Goal: Use online tool/utility

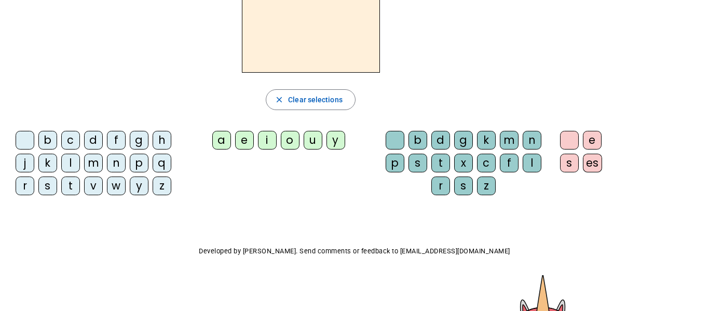
scroll to position [87, 0]
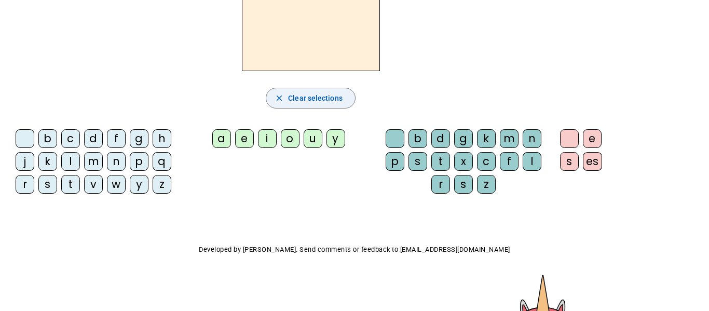
click at [329, 104] on span "button" at bounding box center [310, 98] width 89 height 25
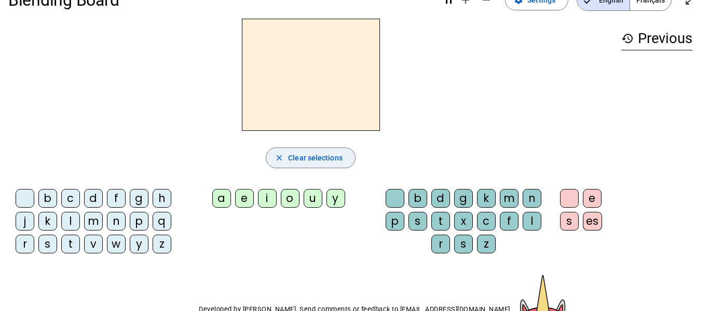
scroll to position [0, 0]
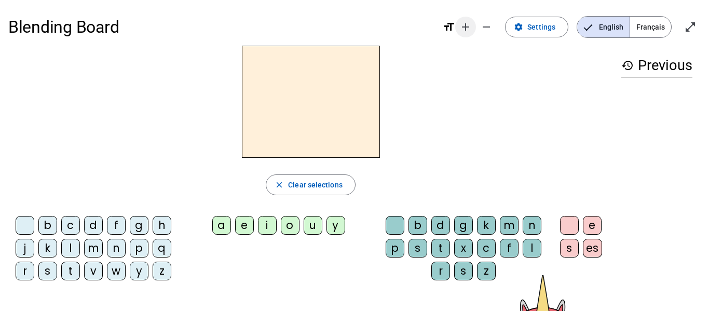
click at [462, 29] on mat-icon "add" at bounding box center [466, 27] width 12 height 12
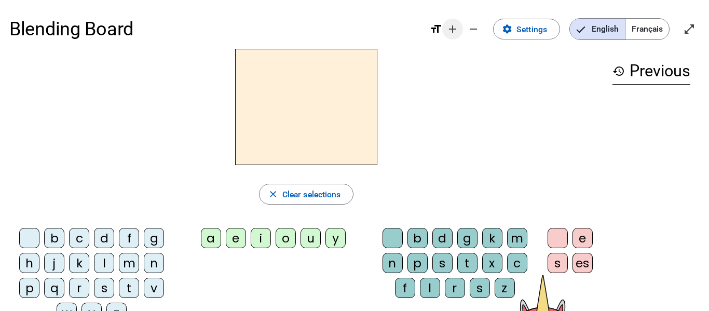
click at [453, 32] on mat-icon "add" at bounding box center [453, 29] width 12 height 12
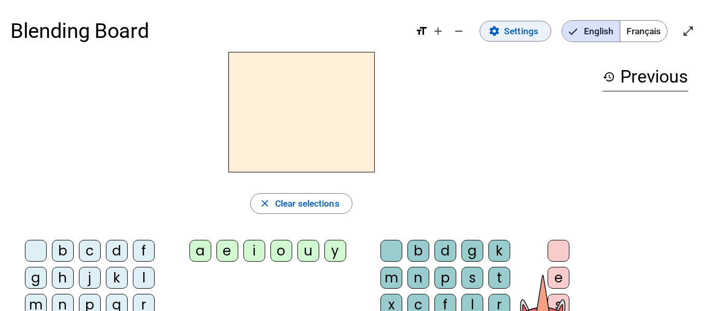
click at [498, 32] on mat-icon "settings" at bounding box center [495, 31] width 12 height 12
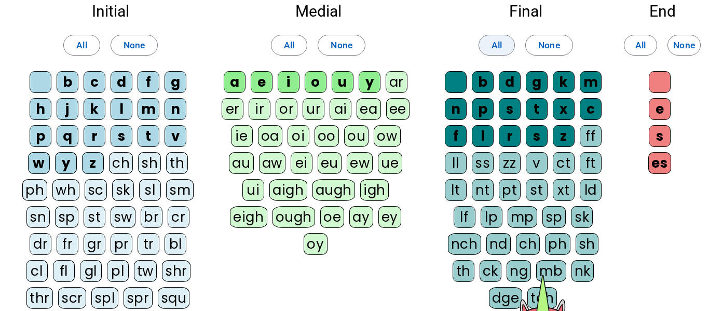
scroll to position [70, 0]
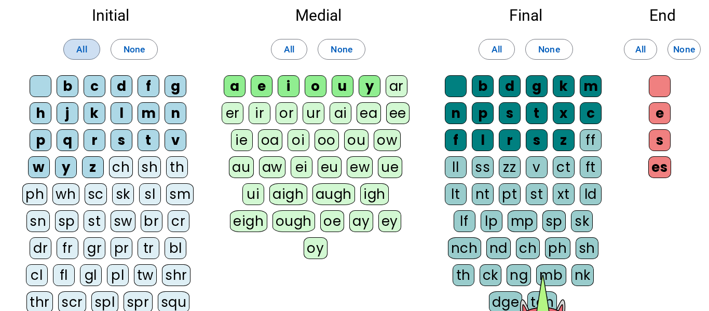
click at [83, 46] on span "All" at bounding box center [81, 50] width 10 height 16
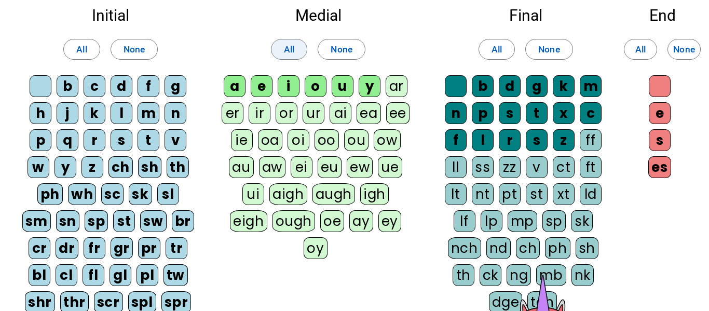
click at [284, 54] on span "All" at bounding box center [289, 50] width 10 height 16
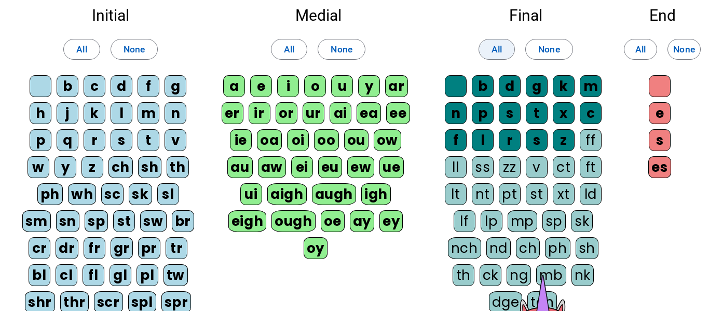
click at [482, 44] on span at bounding box center [496, 49] width 35 height 25
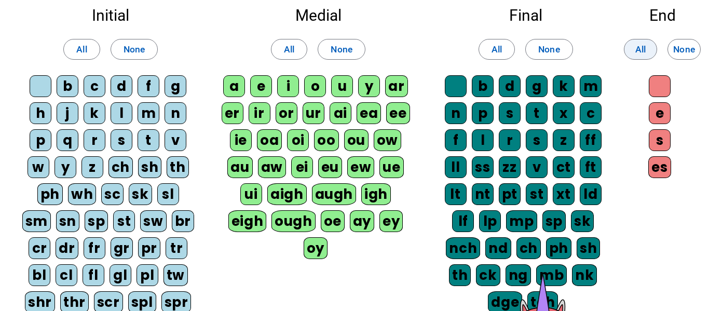
click at [633, 39] on span at bounding box center [641, 49] width 32 height 25
click at [499, 57] on span at bounding box center [496, 49] width 35 height 25
click at [298, 47] on span at bounding box center [289, 49] width 35 height 25
click at [632, 47] on span at bounding box center [641, 49] width 32 height 25
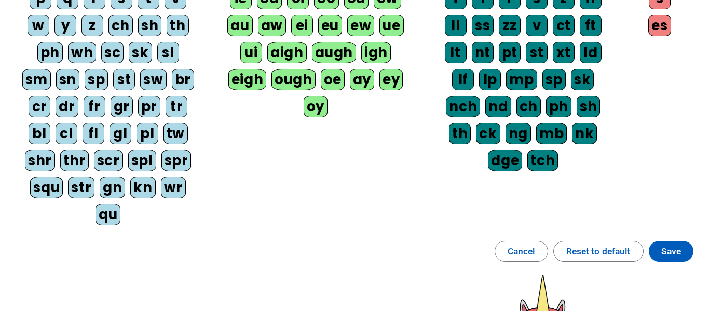
scroll to position [272, 0]
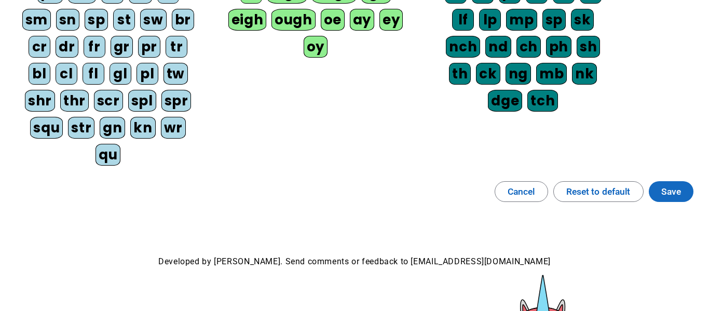
click at [660, 179] on span at bounding box center [671, 191] width 45 height 25
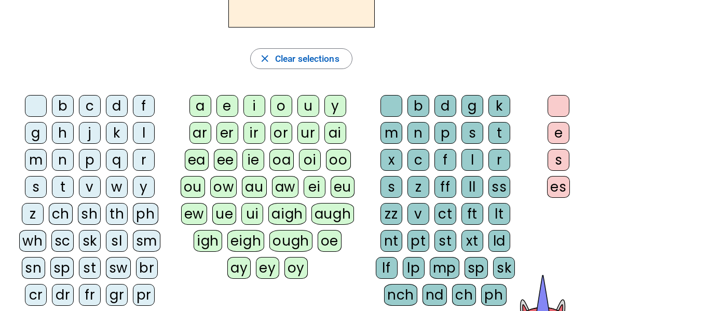
scroll to position [143, 0]
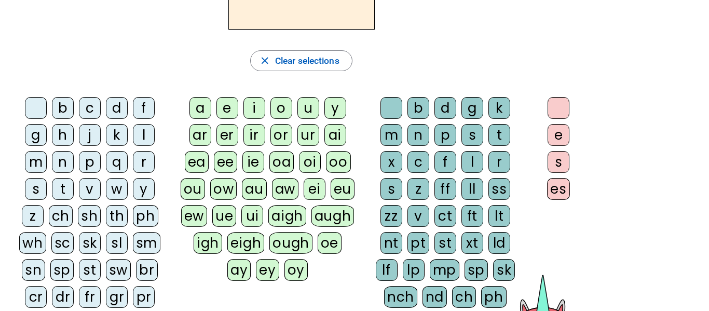
click at [302, 114] on div "u" at bounding box center [309, 108] width 22 height 22
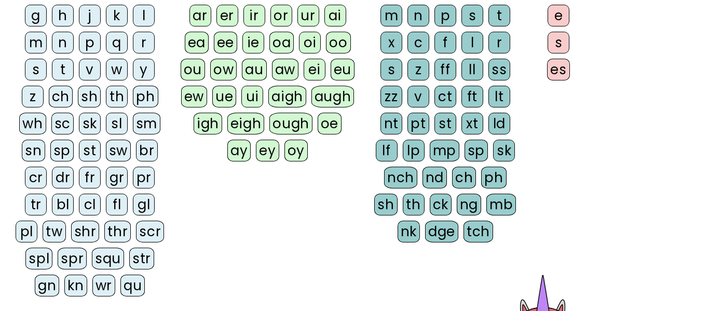
scroll to position [264, 0]
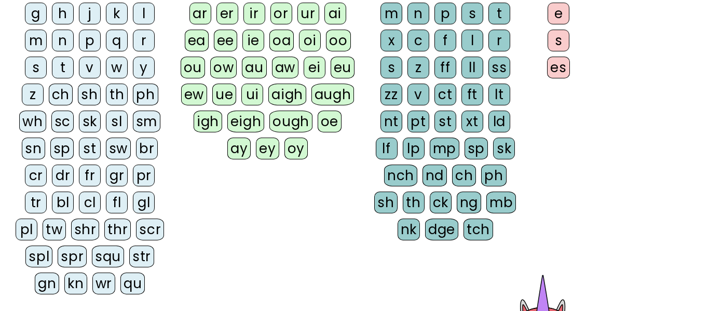
click at [440, 200] on div "ck" at bounding box center [441, 203] width 22 height 22
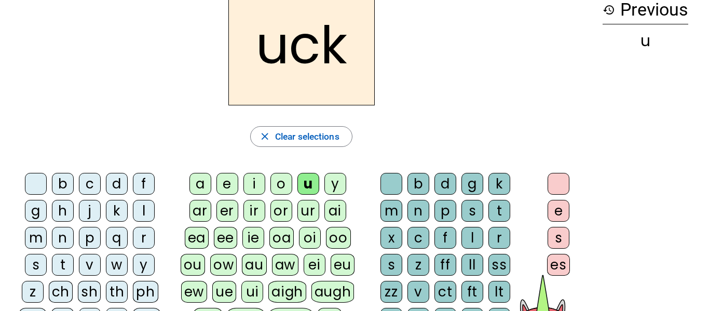
scroll to position [68, 0]
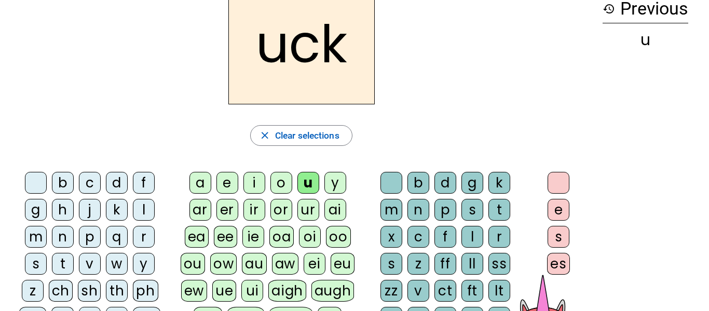
click at [140, 182] on div "f" at bounding box center [144, 183] width 22 height 22
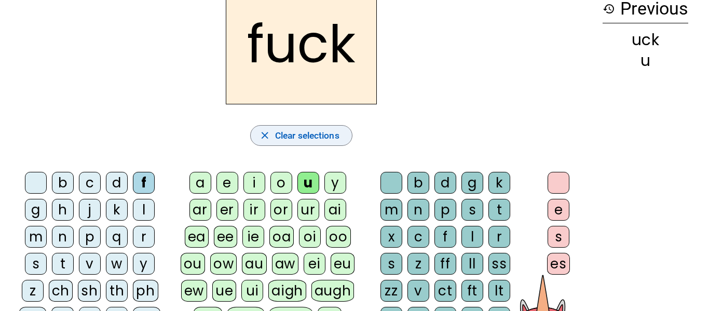
click at [321, 140] on span "Clear selections" at bounding box center [307, 136] width 64 height 16
